Goal: Task Accomplishment & Management: Manage account settings

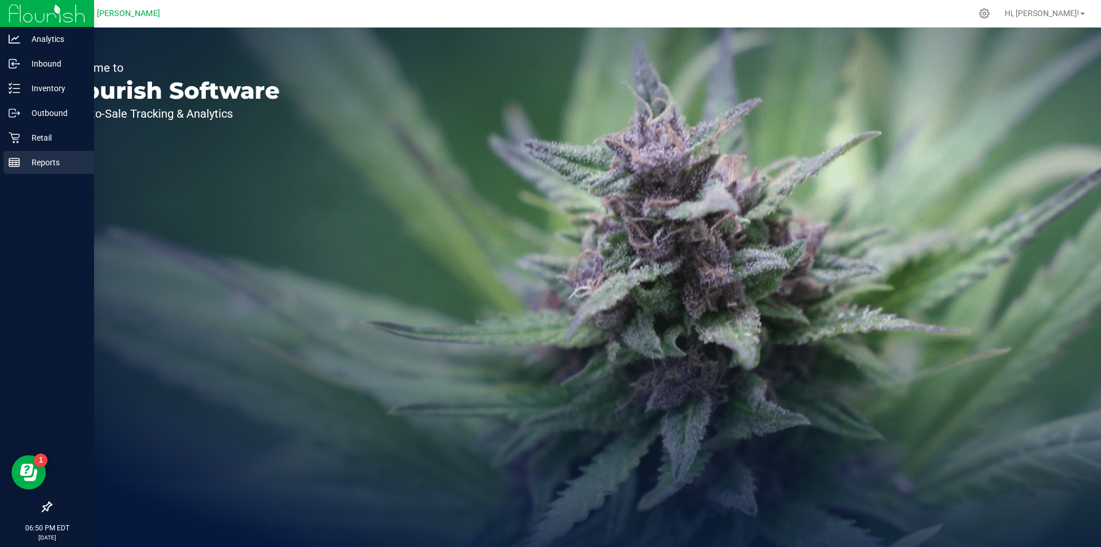
click at [49, 161] on p "Reports" at bounding box center [54, 162] width 69 height 14
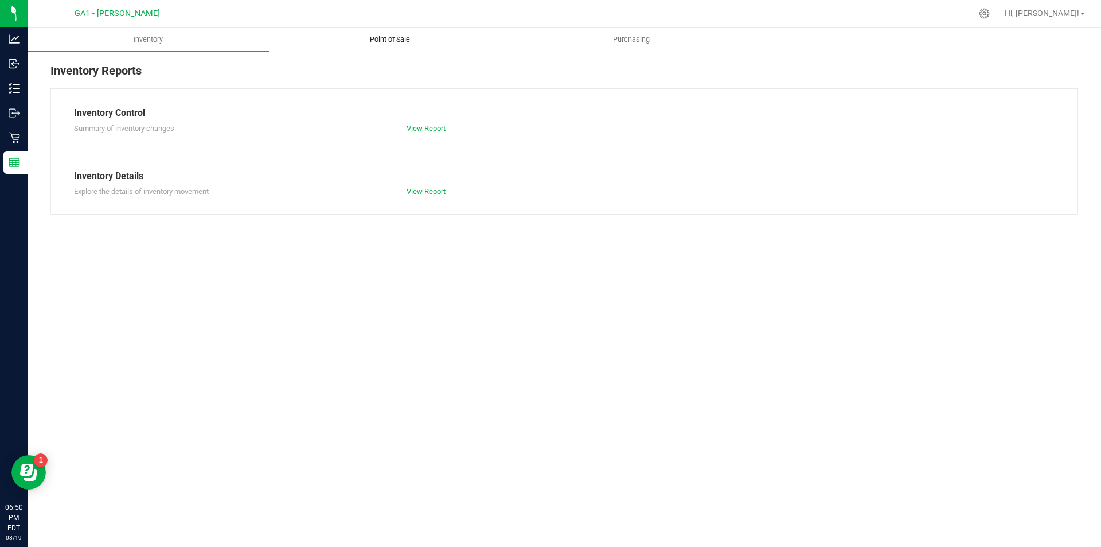
click at [403, 30] on uib-tab-heading "Point of Sale" at bounding box center [390, 39] width 240 height 23
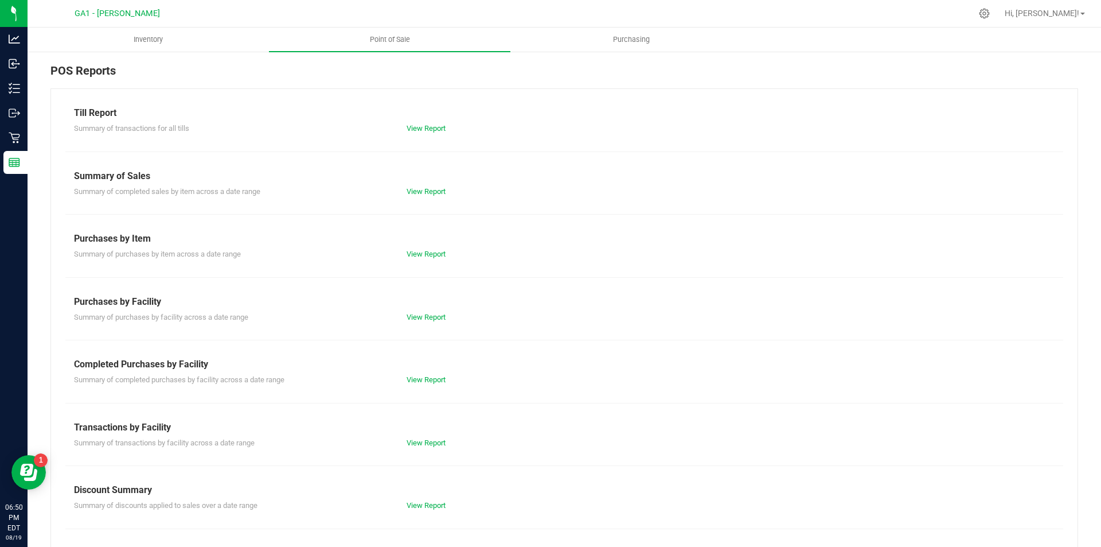
click at [405, 115] on div "Till Report" at bounding box center [564, 113] width 981 height 14
click at [412, 124] on link "View Report" at bounding box center [426, 128] width 39 height 9
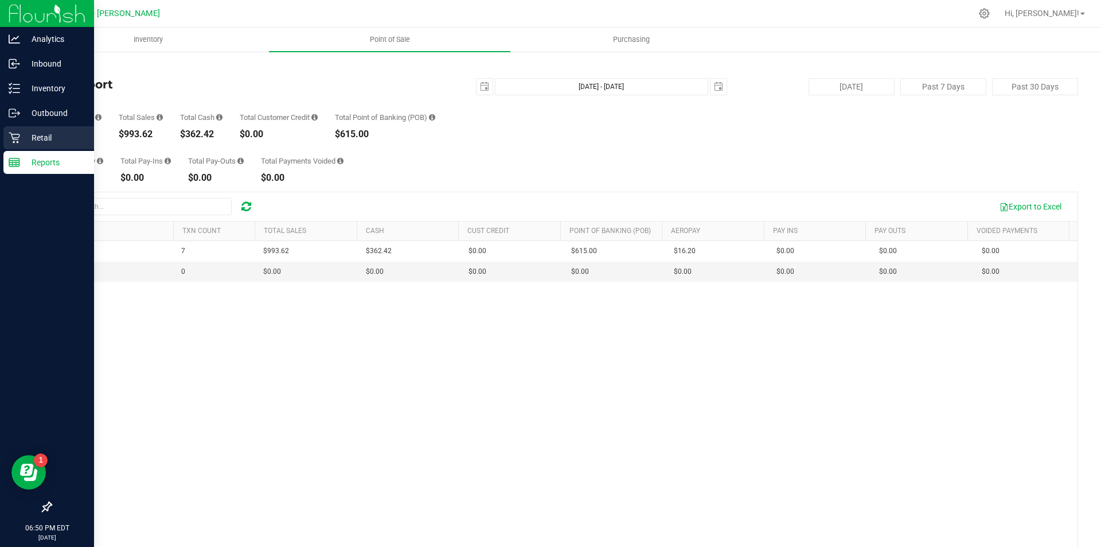
click at [43, 131] on p "Retail" at bounding box center [54, 138] width 69 height 14
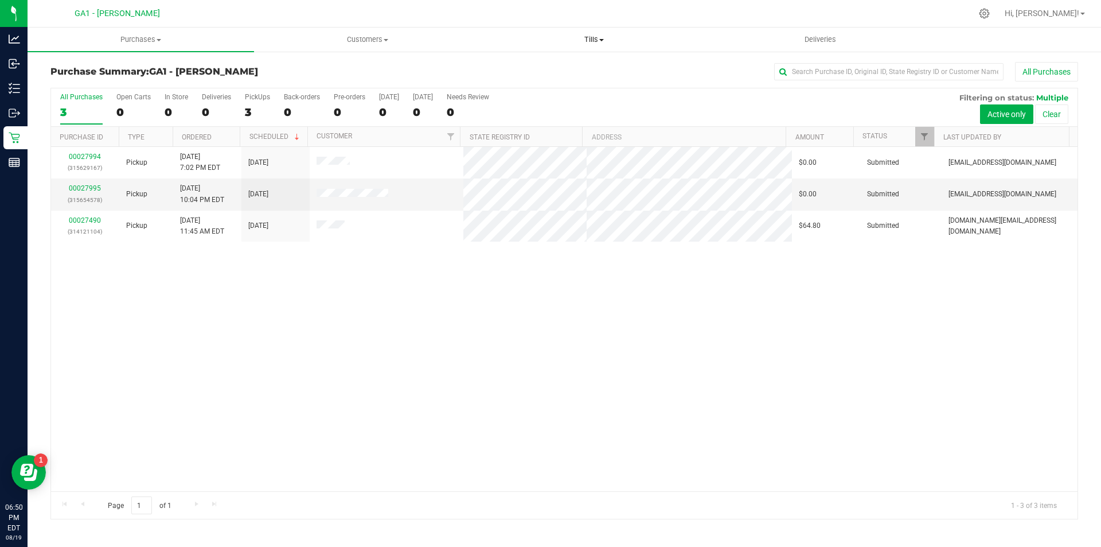
click at [607, 43] on span "Tills" at bounding box center [593, 39] width 225 height 10
click at [529, 72] on span "Manage tills" at bounding box center [519, 69] width 77 height 10
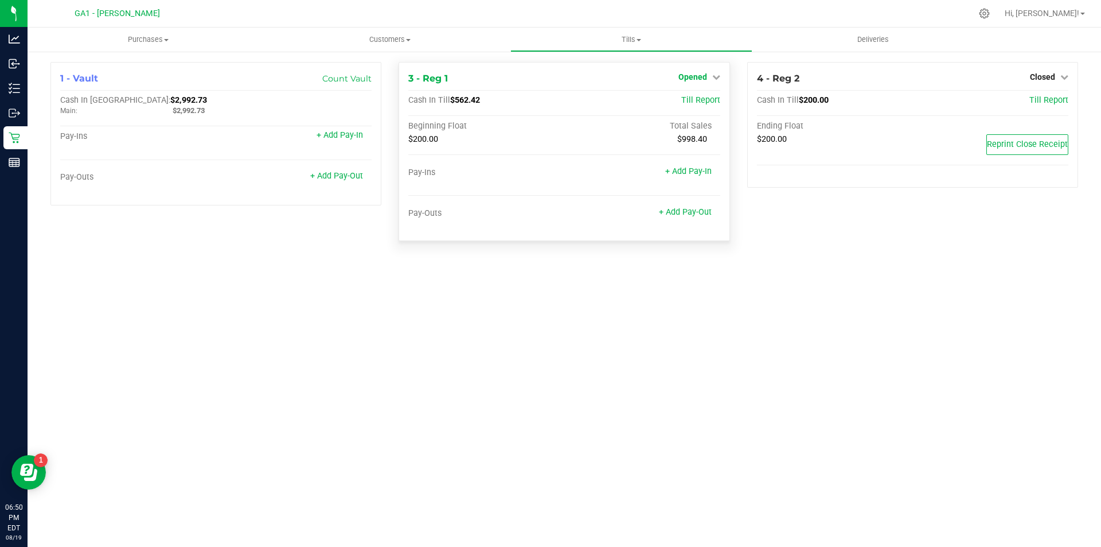
click at [717, 78] on icon at bounding box center [716, 77] width 8 height 8
click at [694, 100] on link "Close Till" at bounding box center [693, 100] width 31 height 9
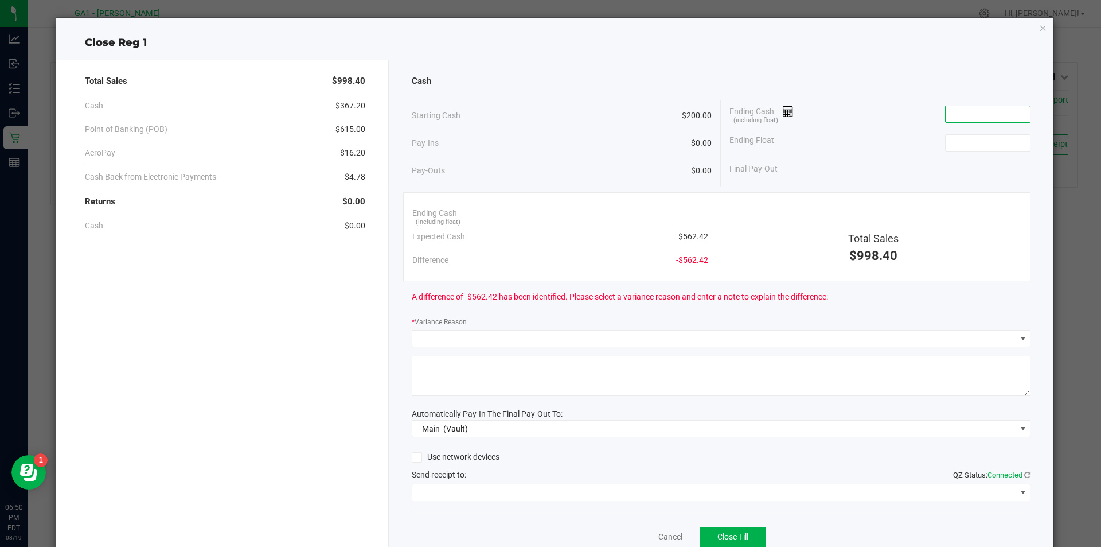
click at [983, 116] on input at bounding box center [988, 114] width 84 height 16
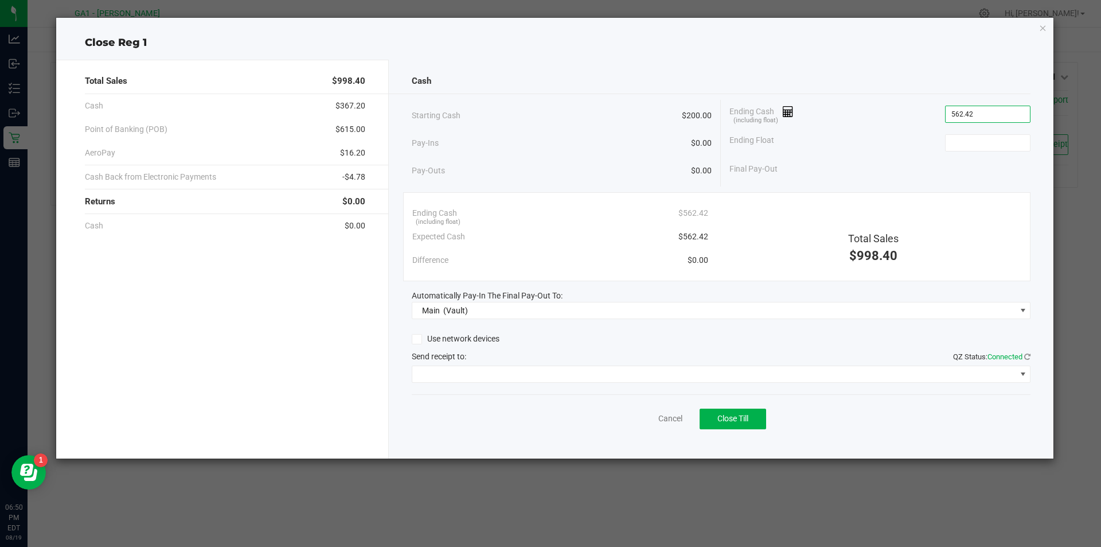
type input "$562.42"
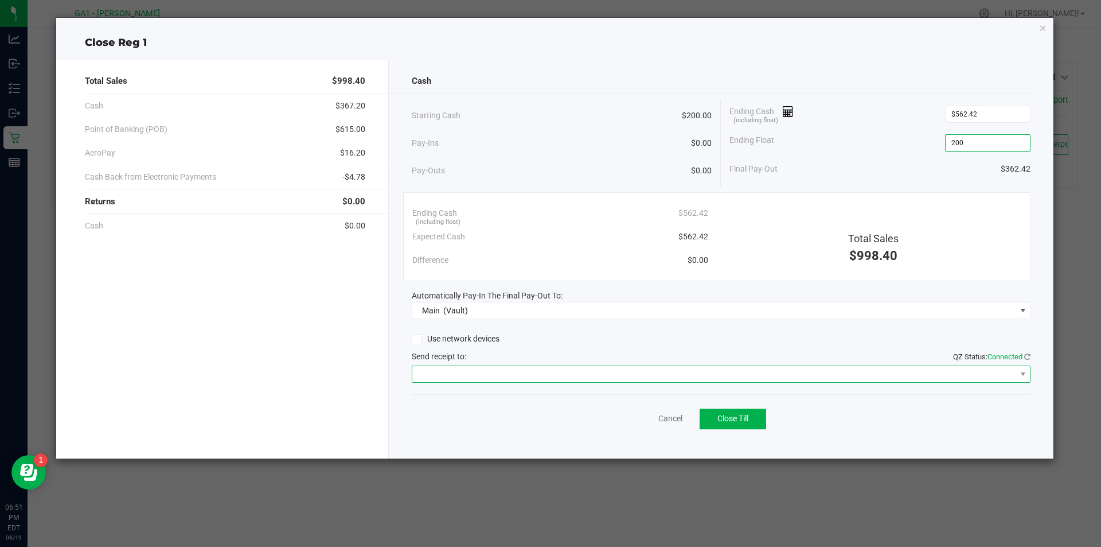
type input "$200.00"
click at [615, 382] on span at bounding box center [721, 373] width 619 height 17
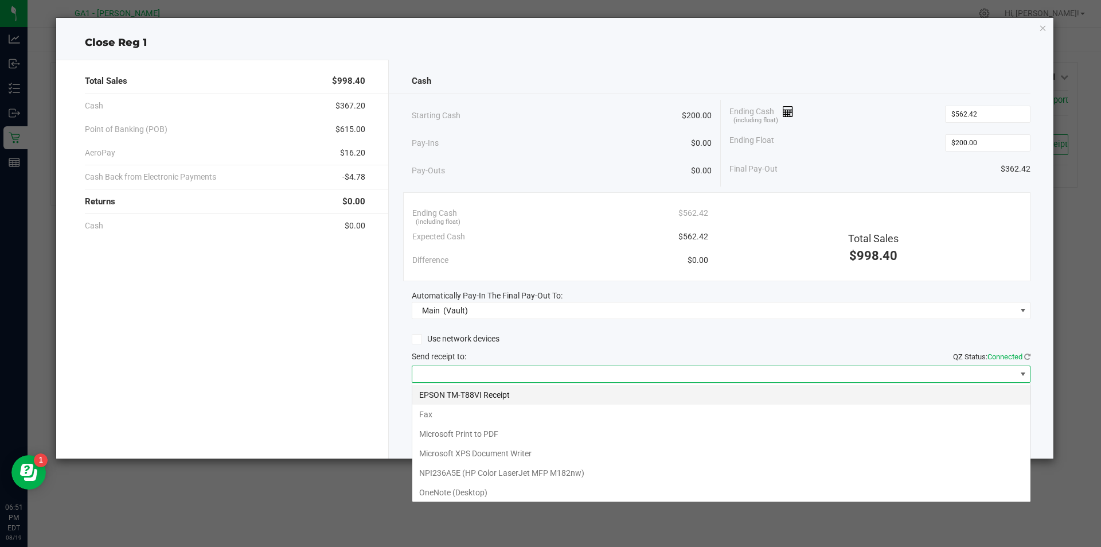
scroll to position [17, 619]
click at [536, 399] on Receipt "EPSON TM-T88VI Receipt" at bounding box center [721, 394] width 618 height 19
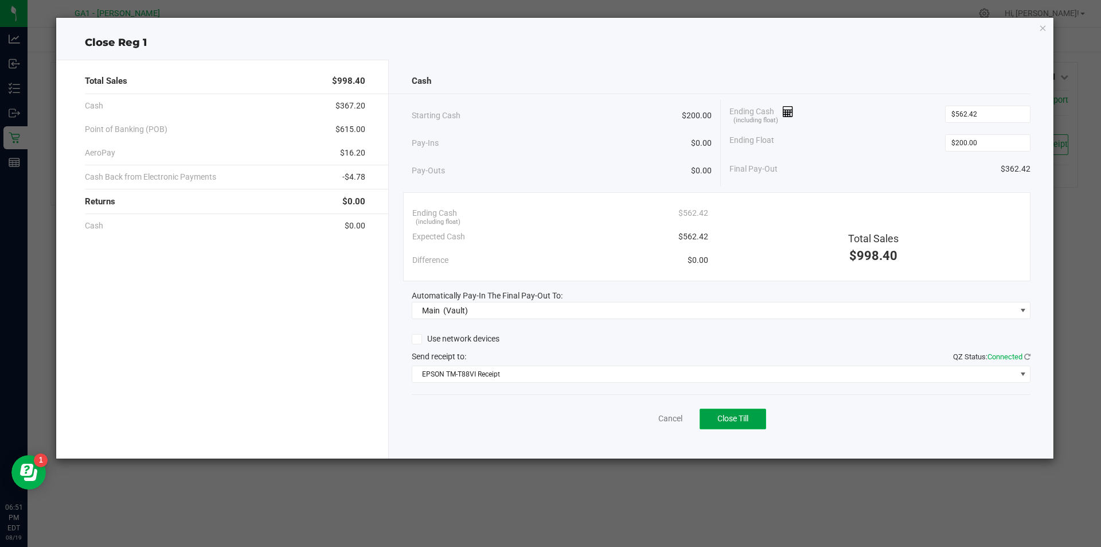
click at [743, 422] on span "Close Till" at bounding box center [732, 417] width 31 height 9
click at [1041, 26] on icon "button" at bounding box center [1043, 28] width 8 height 14
